Goal: Information Seeking & Learning: Learn about a topic

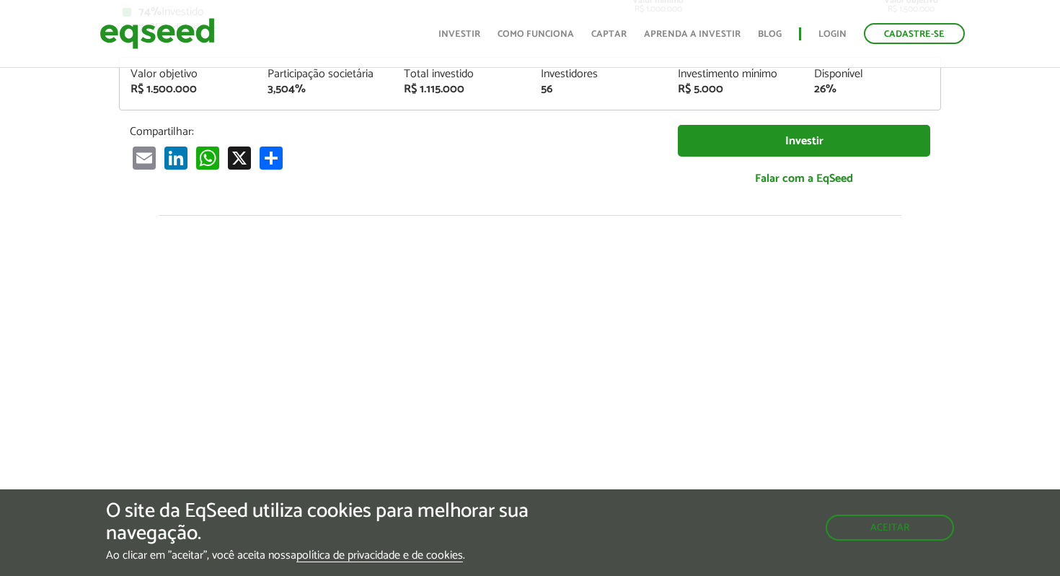
scroll to position [516, 0]
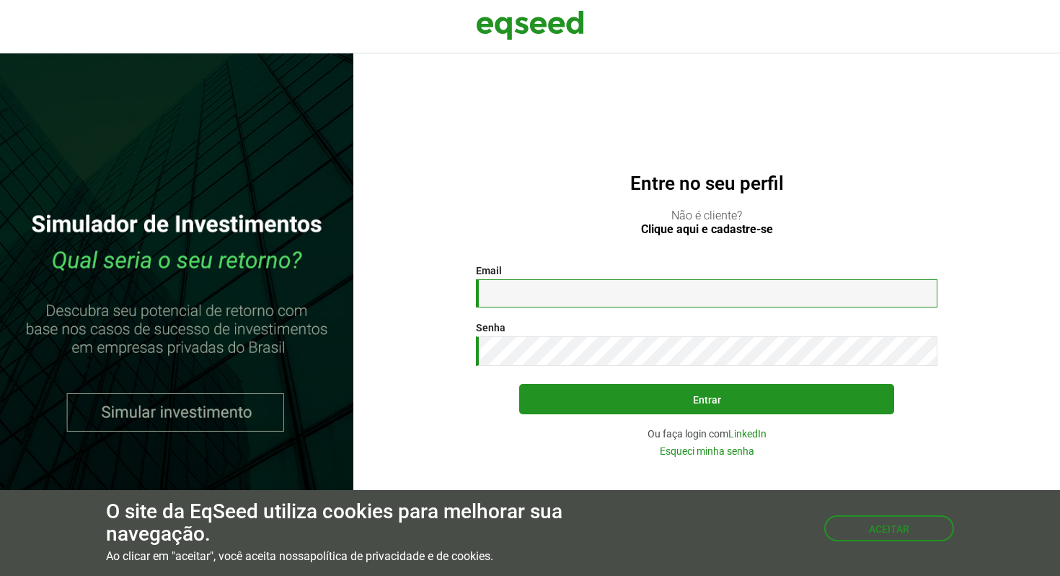
type input "**********"
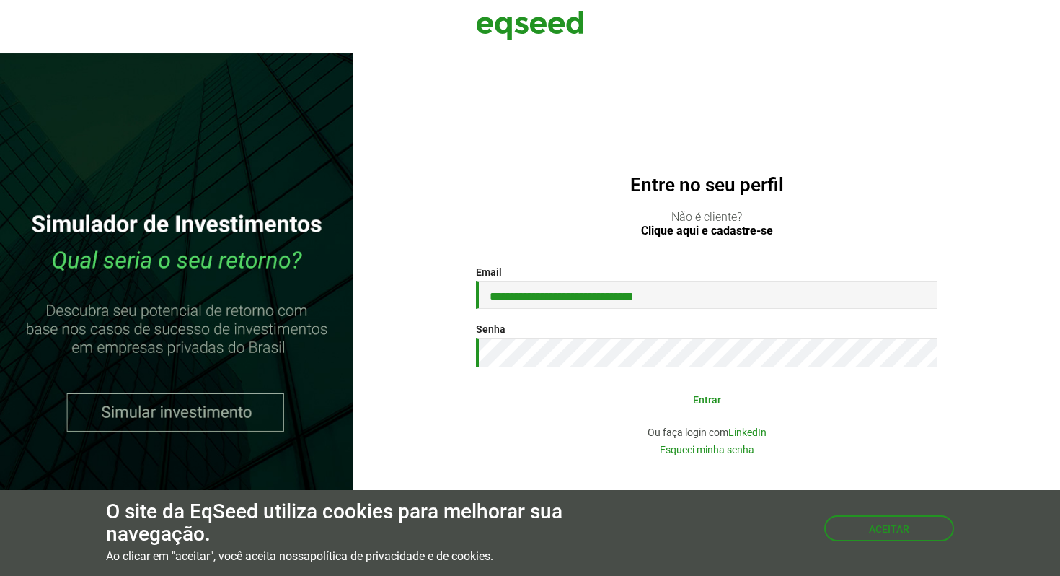
click at [660, 402] on button "Entrar" at bounding box center [706, 398] width 375 height 27
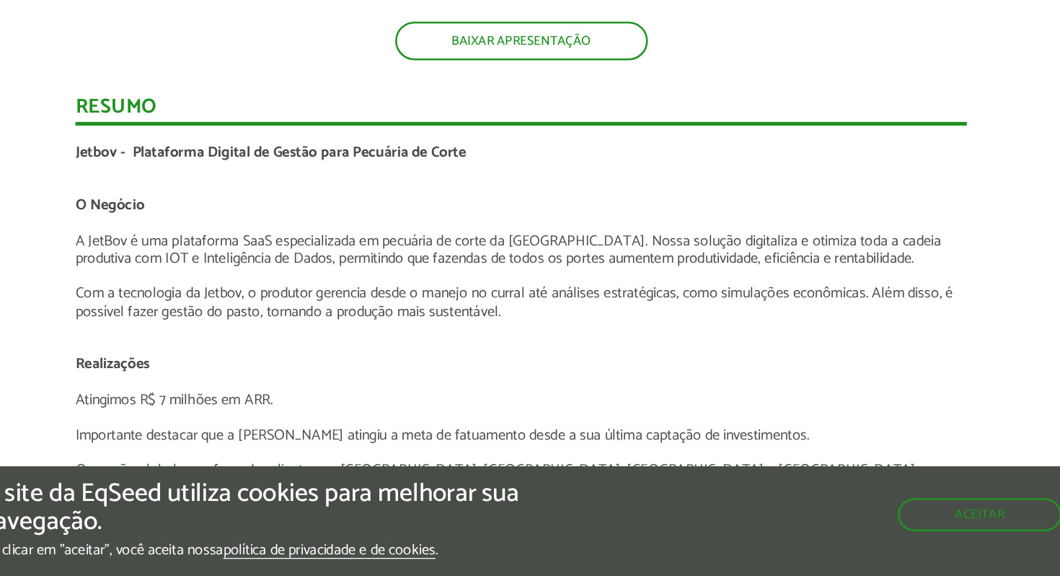
scroll to position [2250, 0]
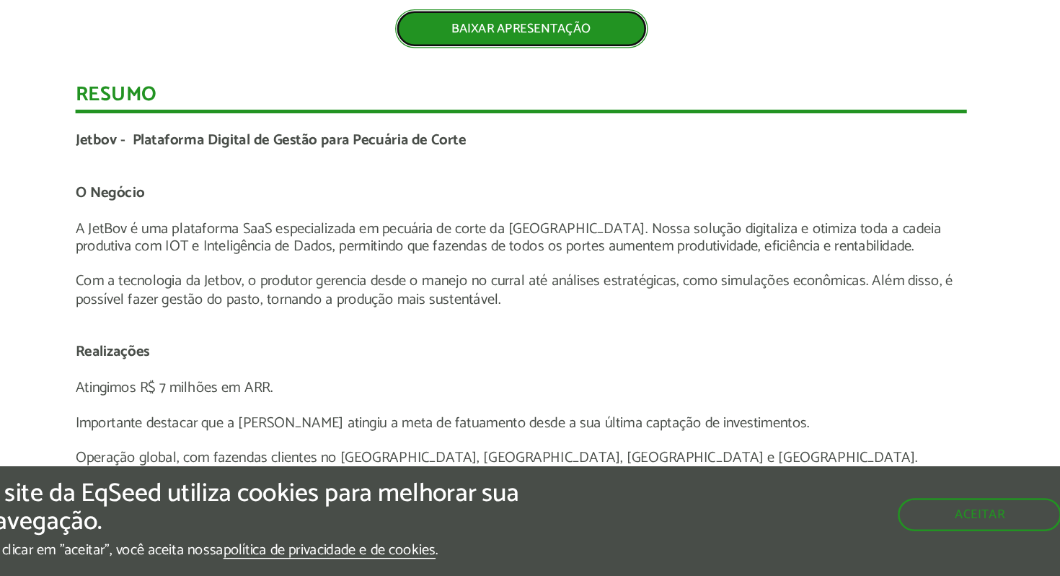
click at [527, 151] on link "BAIXAR APRESENTAÇÃO" at bounding box center [530, 146] width 198 height 30
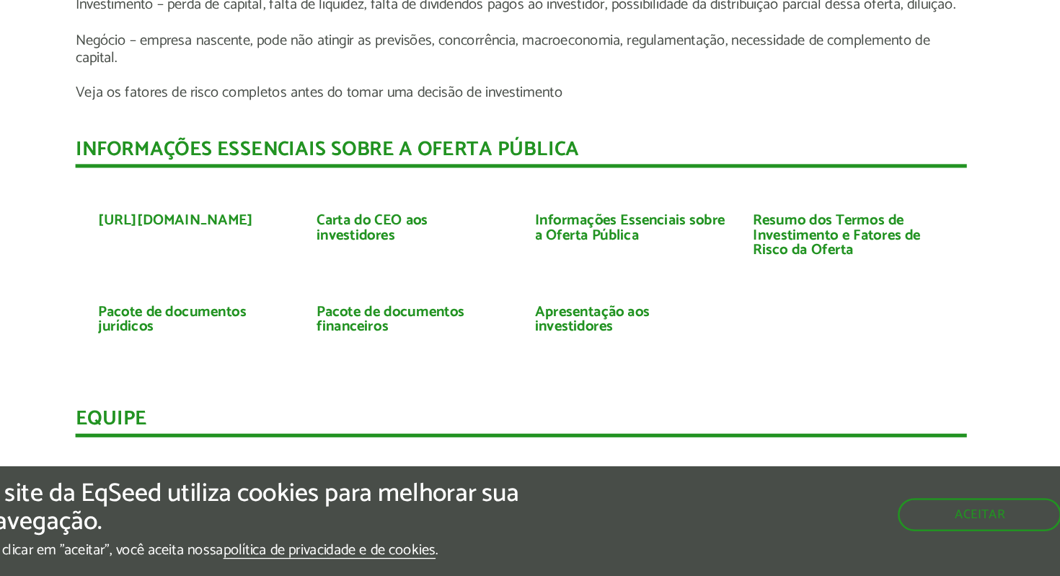
scroll to position [3144, 0]
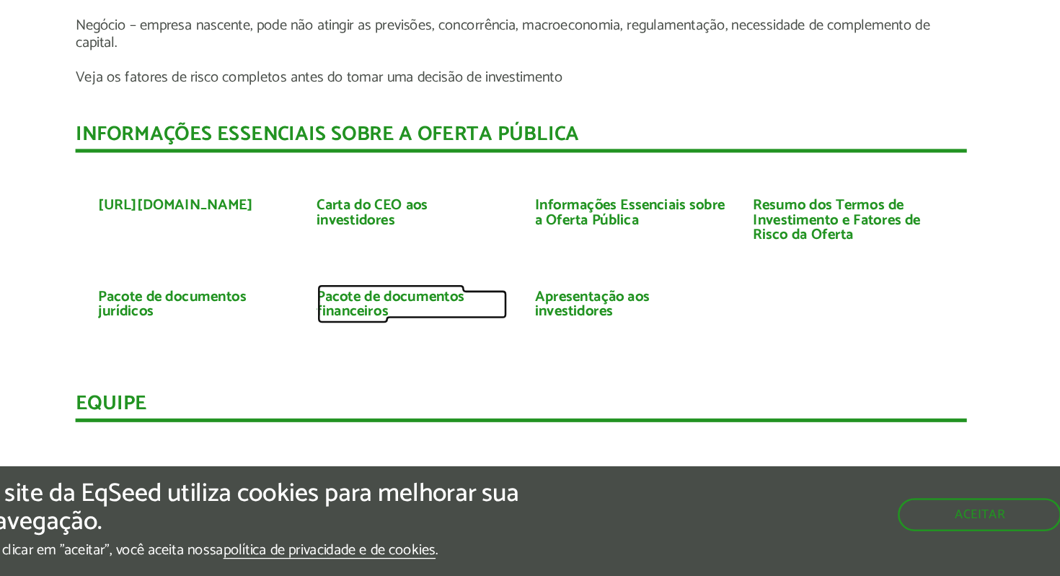
click at [413, 361] on link "Pacote de documentos financeiros" at bounding box center [445, 362] width 150 height 23
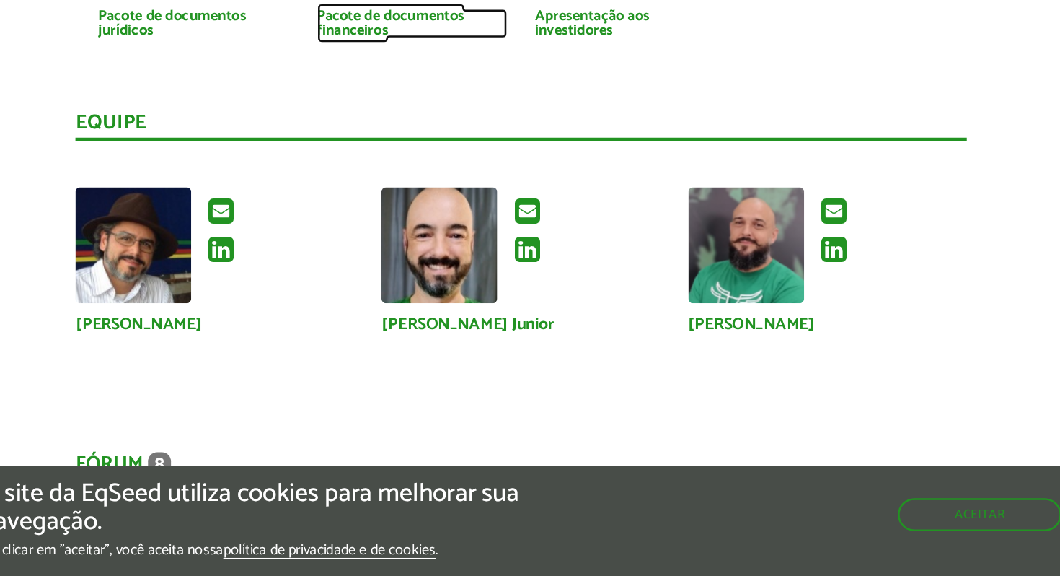
scroll to position [3366, 0]
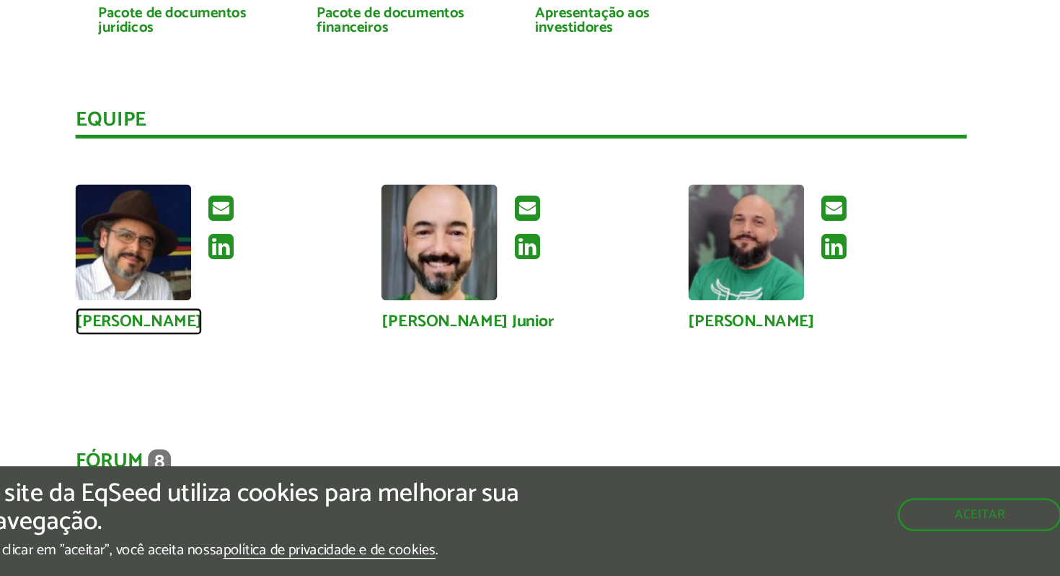
click at [252, 376] on link "[PERSON_NAME]" at bounding box center [230, 375] width 100 height 13
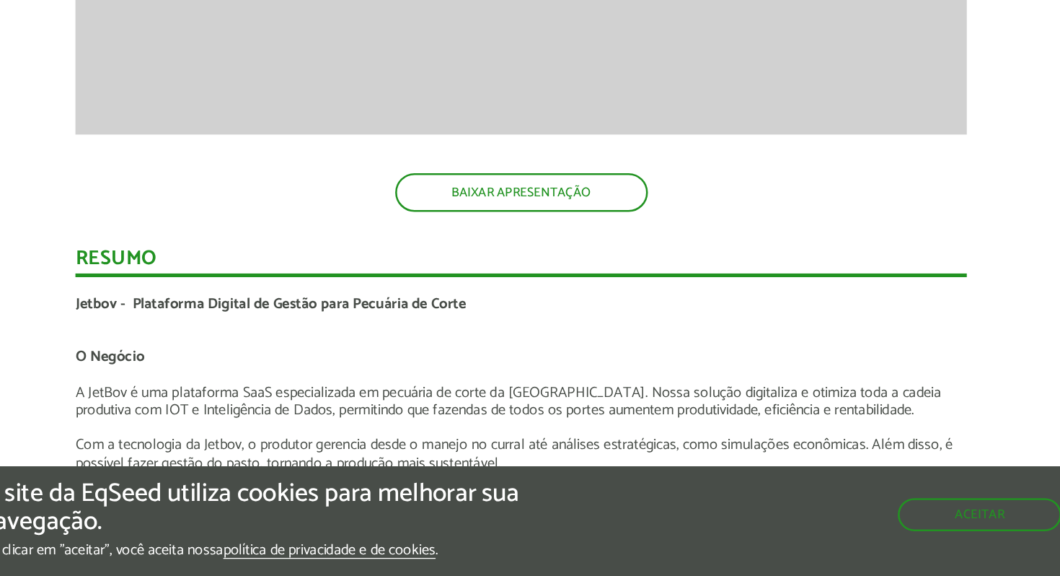
scroll to position [2231, 0]
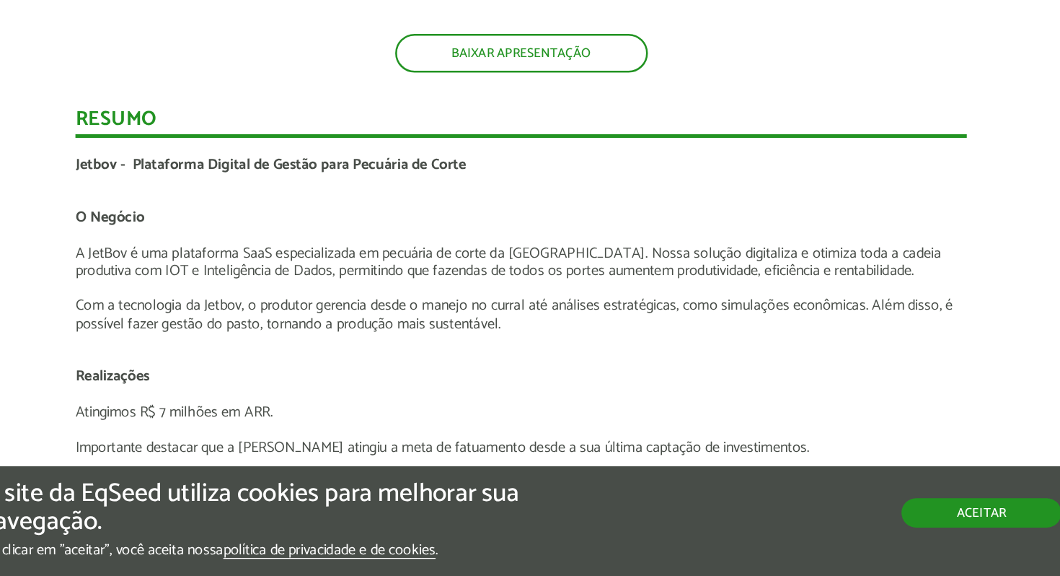
click at [874, 524] on button "Aceitar" at bounding box center [891, 525] width 125 height 23
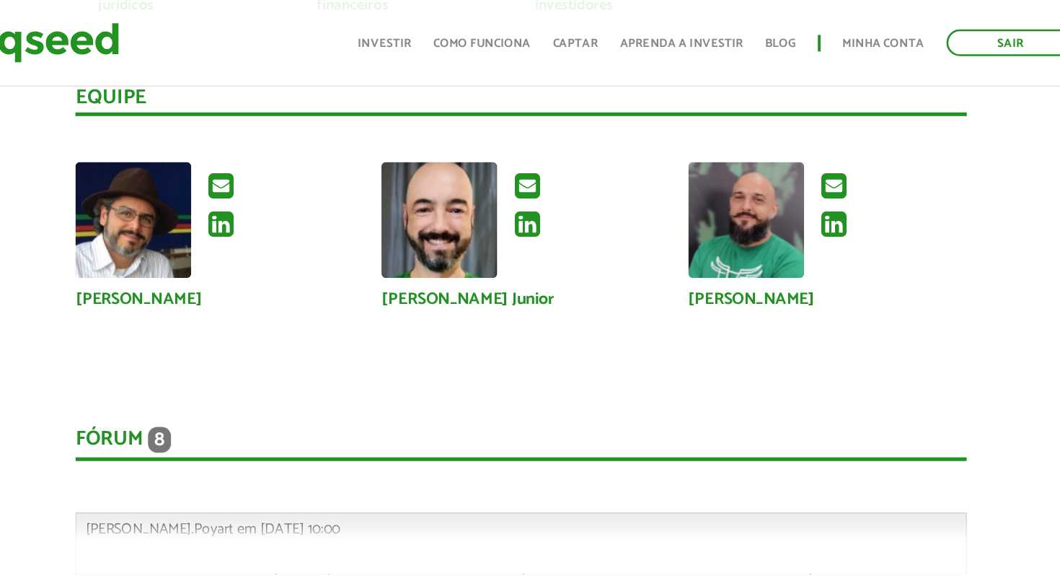
scroll to position [3443, 0]
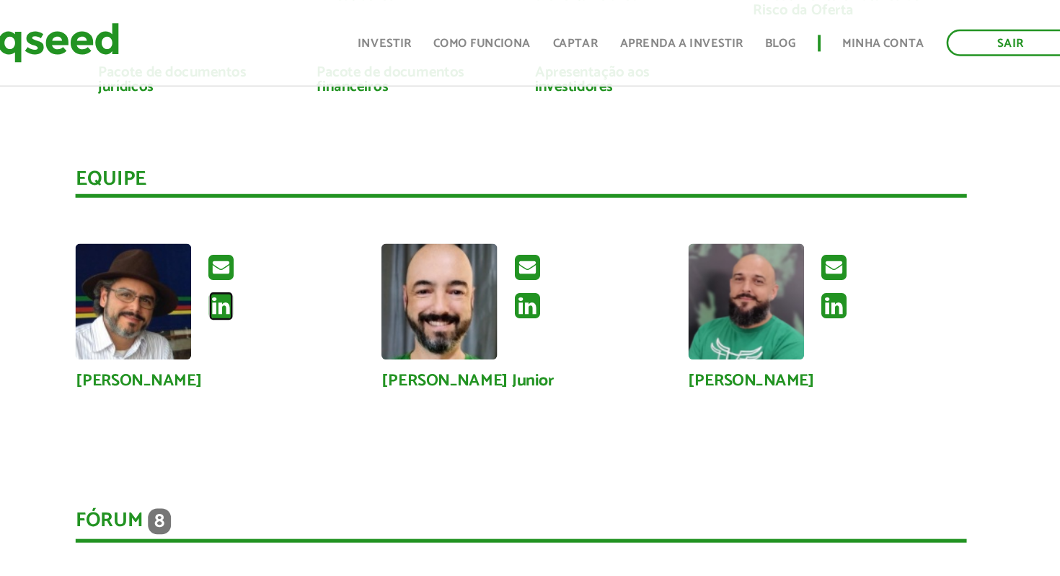
click at [297, 239] on icon at bounding box center [294, 240] width 19 height 23
click at [538, 242] on icon at bounding box center [534, 240] width 19 height 23
click at [778, 241] on icon at bounding box center [775, 240] width 19 height 23
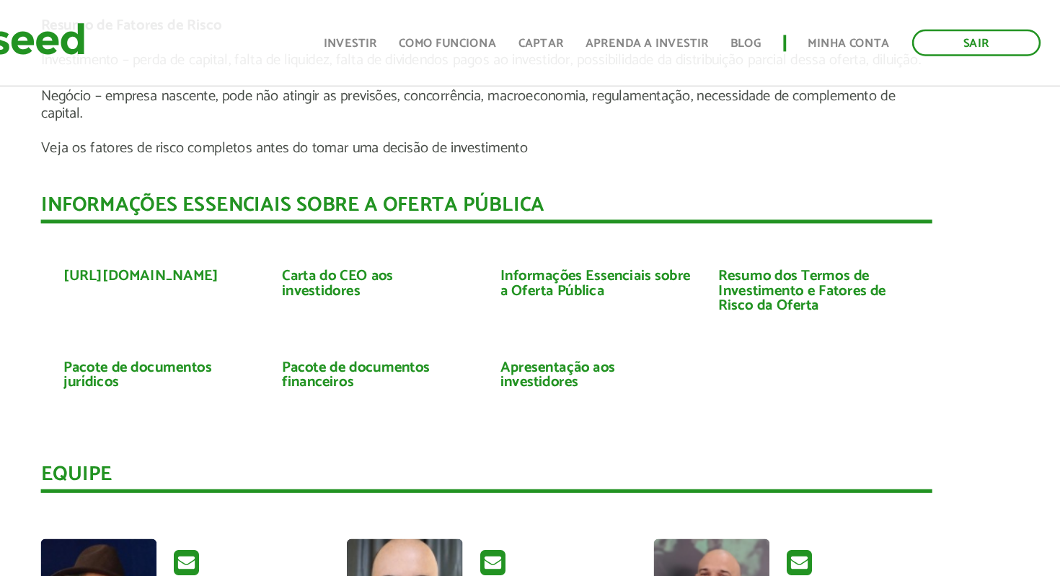
scroll to position [3138, 0]
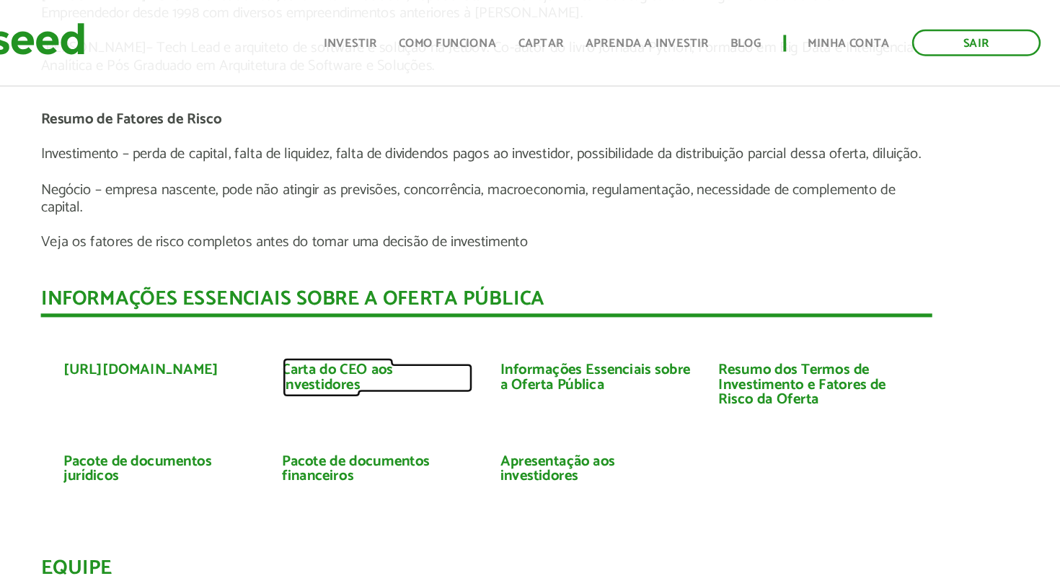
click at [407, 292] on link "Carta do CEO aos investidores" at bounding box center [445, 296] width 150 height 23
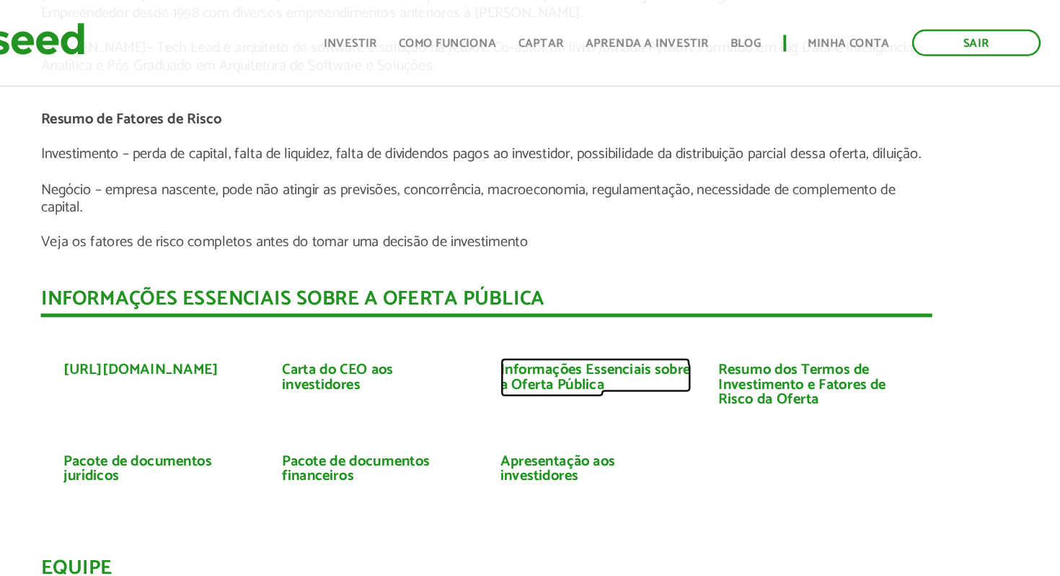
click at [594, 295] on link "Informações Essenciais sobre a Oferta Pública" at bounding box center [616, 296] width 150 height 23
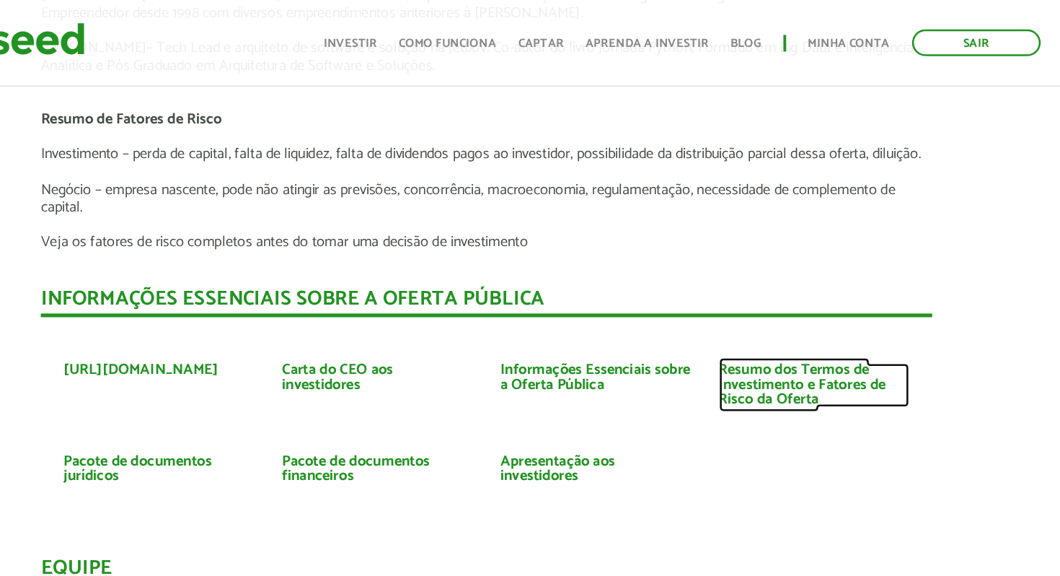
click at [748, 296] on link "Resumo dos Termos de Investimento e Fatores de Risco da Oferta" at bounding box center [788, 302] width 150 height 35
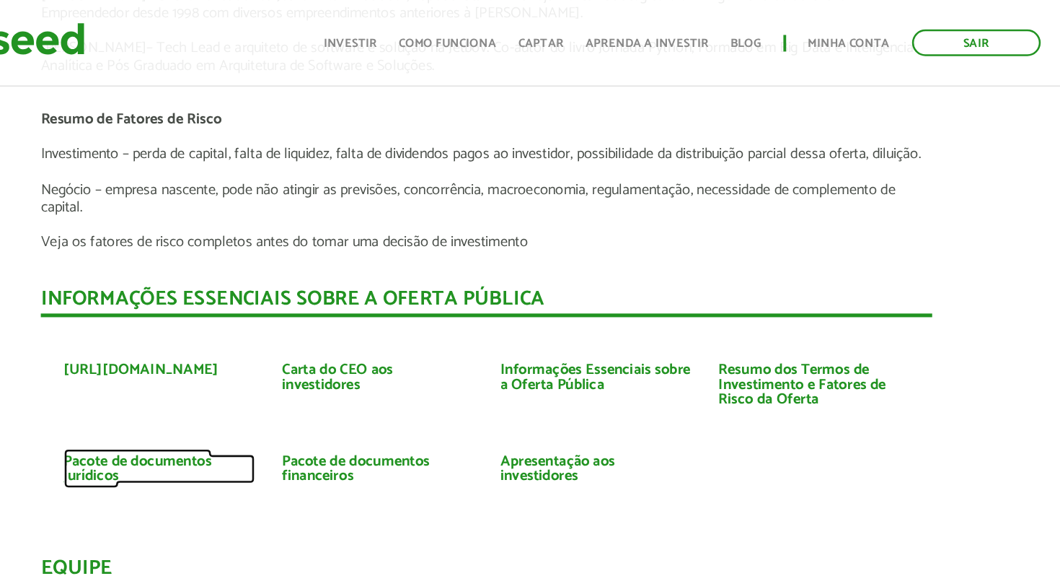
click at [244, 361] on link "Pacote de documentos jurídicos" at bounding box center [273, 367] width 150 height 23
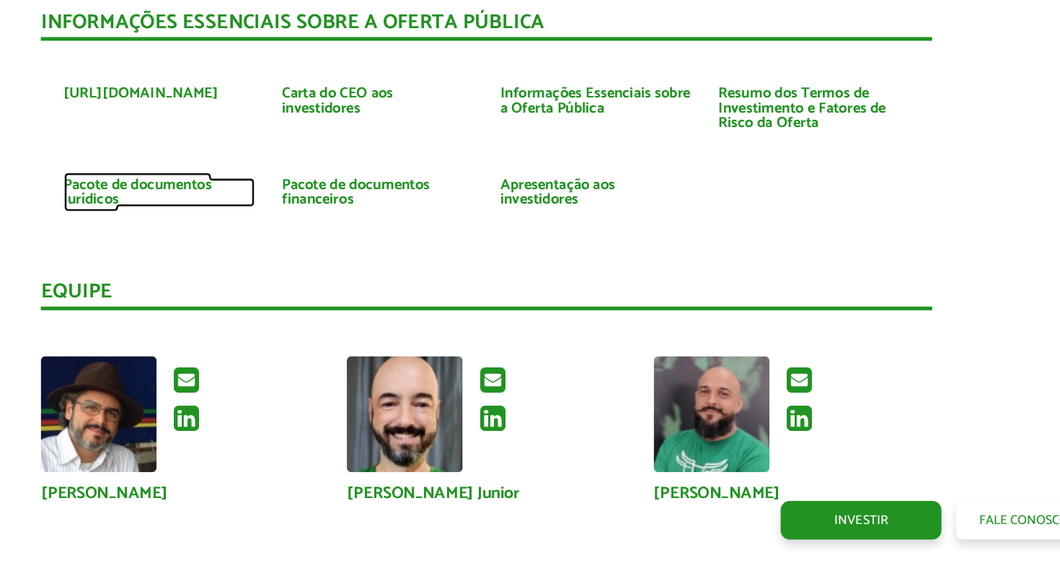
scroll to position [3232, 0]
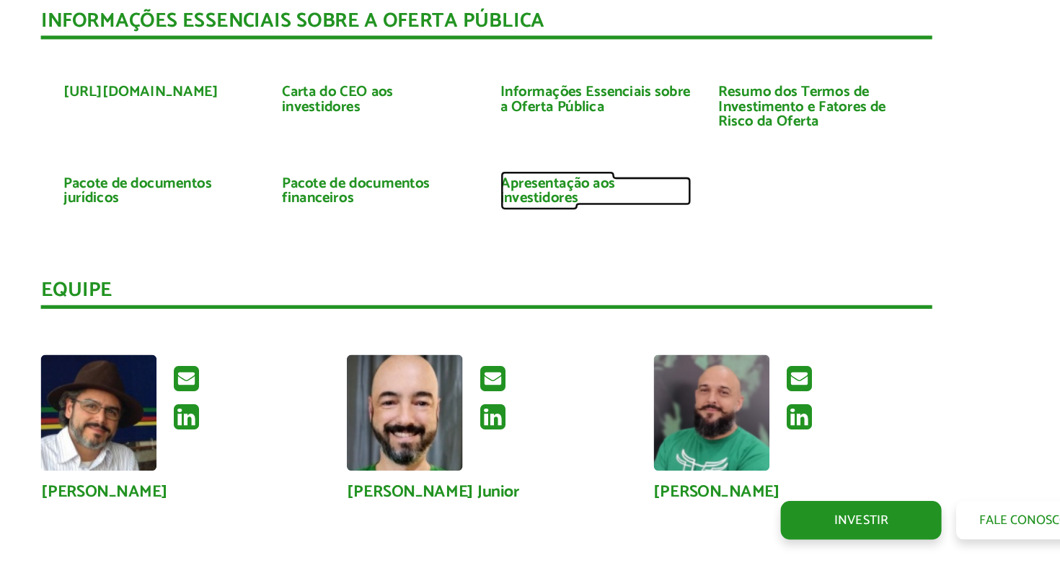
click at [661, 283] on link "Apresentação aos investidores" at bounding box center [616, 273] width 150 height 23
